Goal: Use online tool/utility

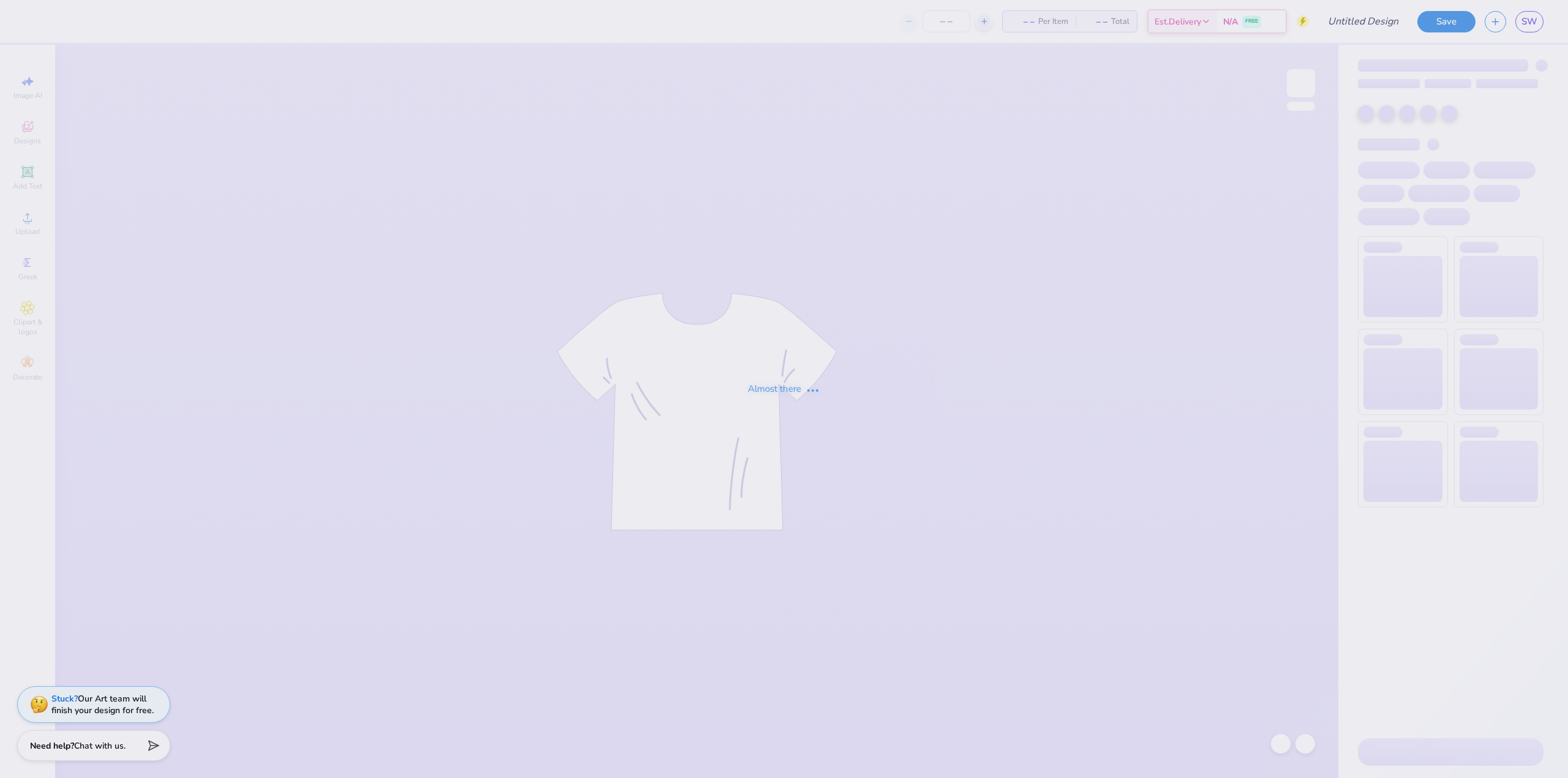
type input "Fall '25 2"
type input "30"
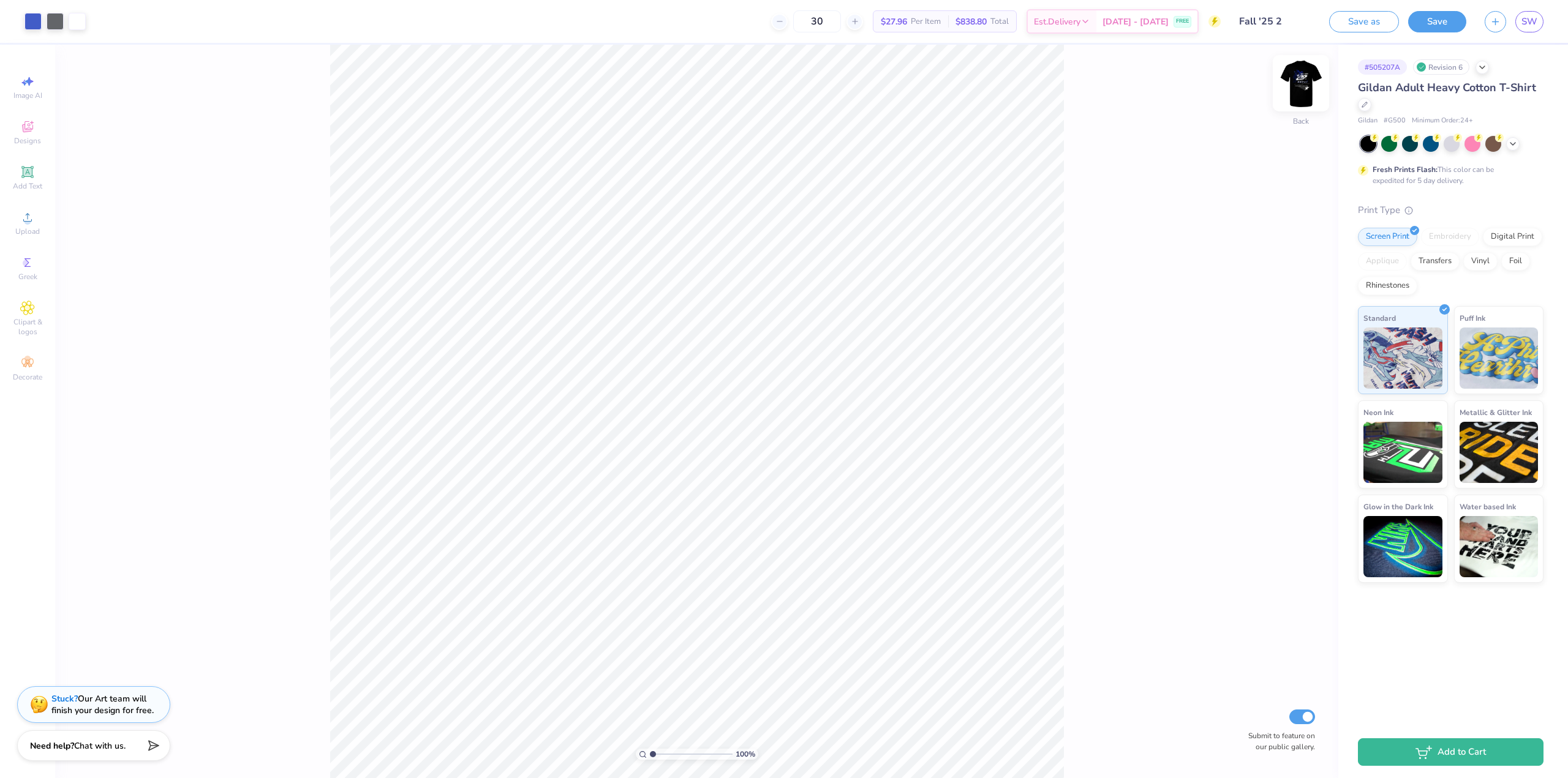
click at [1297, 88] on img at bounding box center [1300, 83] width 49 height 49
click at [1301, 87] on img at bounding box center [1300, 83] width 49 height 49
click at [1309, 82] on img at bounding box center [1300, 83] width 49 height 49
click at [1297, 87] on img at bounding box center [1300, 83] width 49 height 49
